Goal: Check status: Check status

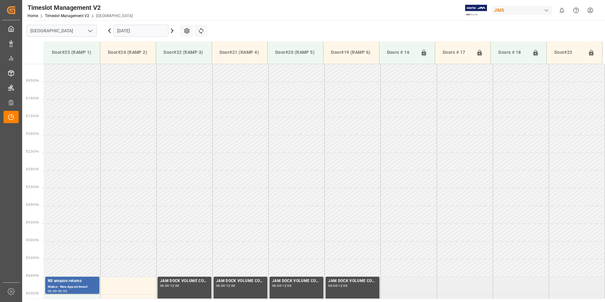
scroll to position [125, 0]
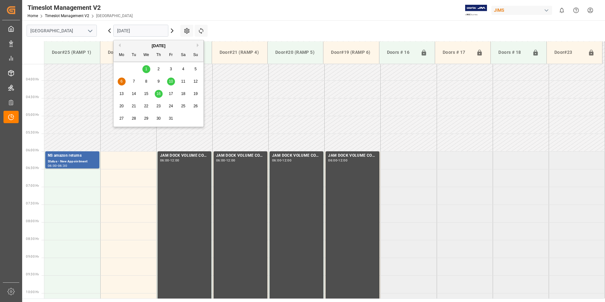
click at [148, 30] on input "[DATE]" at bounding box center [140, 31] width 55 height 12
click at [118, 46] on button "Previous Month" at bounding box center [119, 45] width 4 height 4
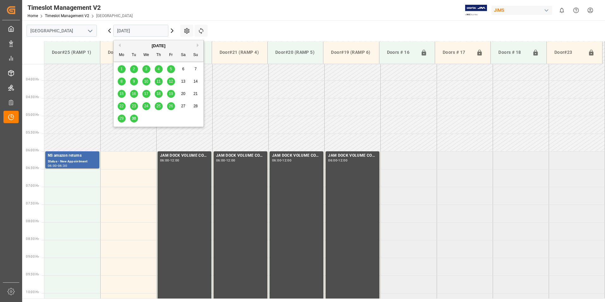
click at [134, 117] on span "30" at bounding box center [134, 118] width 4 height 4
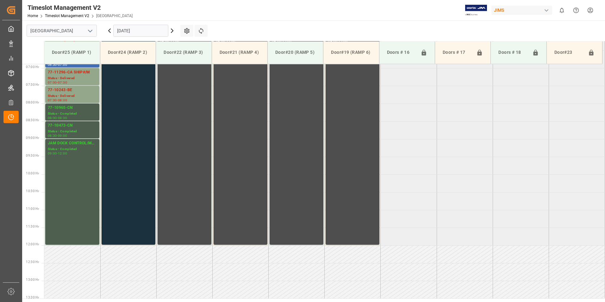
scroll to position [161, 0]
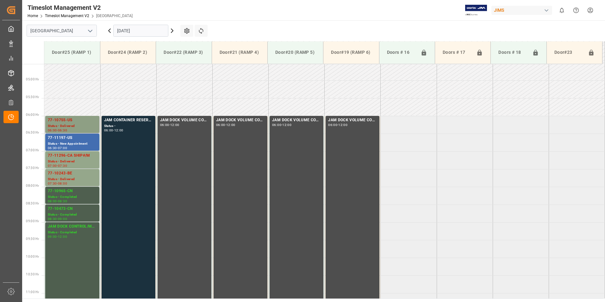
click at [63, 124] on div "Status - Delivered" at bounding box center [72, 125] width 49 height 5
click at [63, 120] on div "77-10755-US" at bounding box center [72, 120] width 49 height 6
click at [68, 145] on div "Status - New Appointment" at bounding box center [72, 143] width 49 height 5
click at [68, 158] on div "77-11296-CA SHIP#/M" at bounding box center [72, 155] width 49 height 6
click at [66, 172] on div "77-10243-BE" at bounding box center [72, 173] width 49 height 6
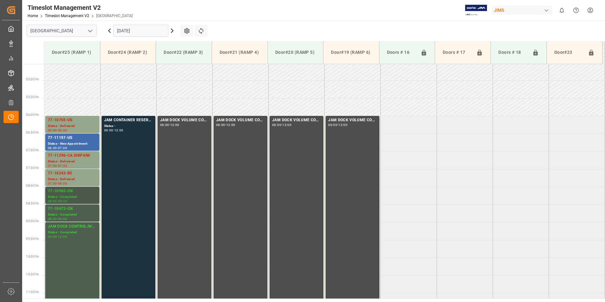
click at [70, 191] on div "77-10965-CN" at bounding box center [72, 191] width 49 height 6
click at [75, 209] on div "77-10473-CN" at bounding box center [72, 209] width 49 height 6
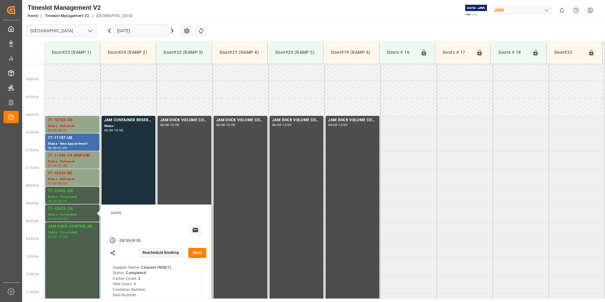
click at [139, 28] on input "[DATE]" at bounding box center [140, 31] width 55 height 12
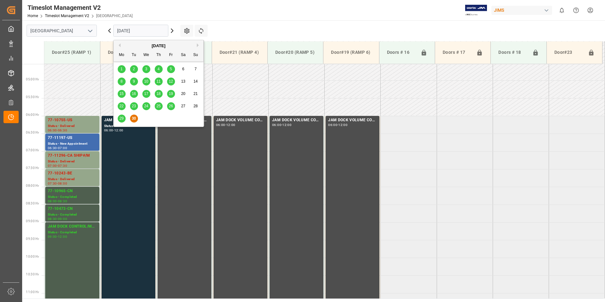
click at [197, 44] on button "Next Month" at bounding box center [199, 45] width 4 height 4
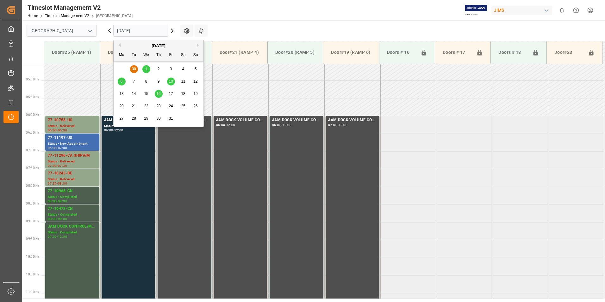
click at [147, 68] on span "1" at bounding box center [146, 69] width 2 height 4
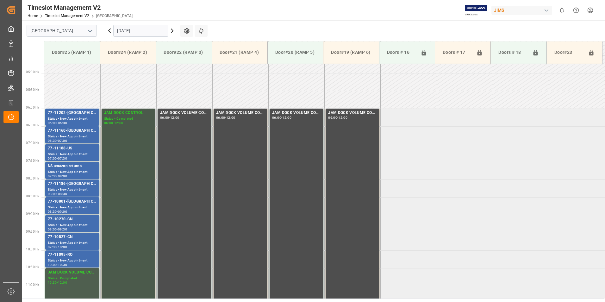
scroll to position [165, 0]
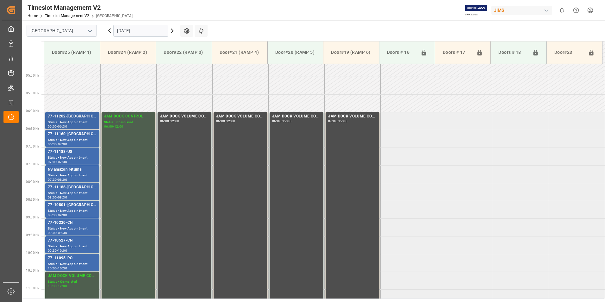
click at [71, 115] on div "77-11202-[GEOGRAPHIC_DATA]" at bounding box center [72, 116] width 49 height 6
click at [65, 133] on div "77-11160-[GEOGRAPHIC_DATA]" at bounding box center [72, 134] width 49 height 6
click at [63, 152] on div "77-11188-US" at bounding box center [72, 152] width 49 height 6
click at [59, 188] on div "77-11186-[GEOGRAPHIC_DATA]" at bounding box center [72, 187] width 49 height 6
click at [63, 205] on div "77-10801-[GEOGRAPHIC_DATA]" at bounding box center [72, 205] width 49 height 6
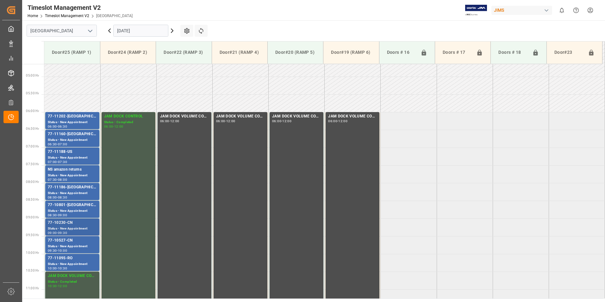
click at [65, 223] on div "77-10230-CN" at bounding box center [72, 223] width 49 height 6
click at [63, 239] on div "77-10527-CN" at bounding box center [72, 240] width 49 height 6
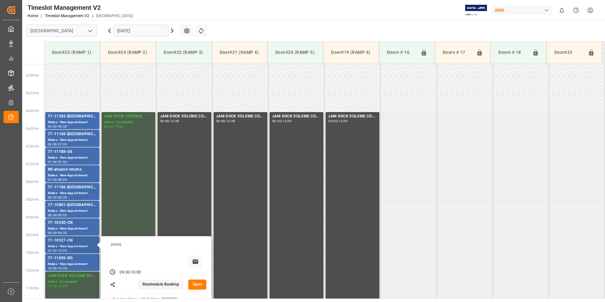
scroll to position [196, 0]
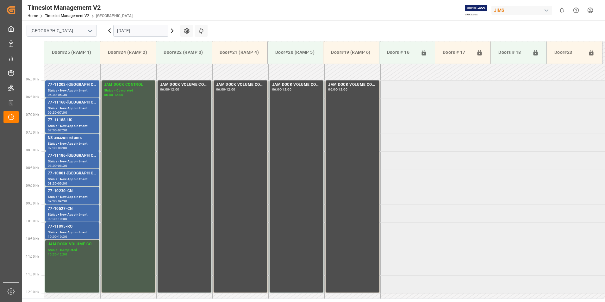
click at [62, 227] on div "77-11095-RO" at bounding box center [72, 226] width 49 height 6
click at [63, 209] on div "77-10527-CN" at bounding box center [72, 209] width 49 height 6
